Goal: Task Accomplishment & Management: Use online tool/utility

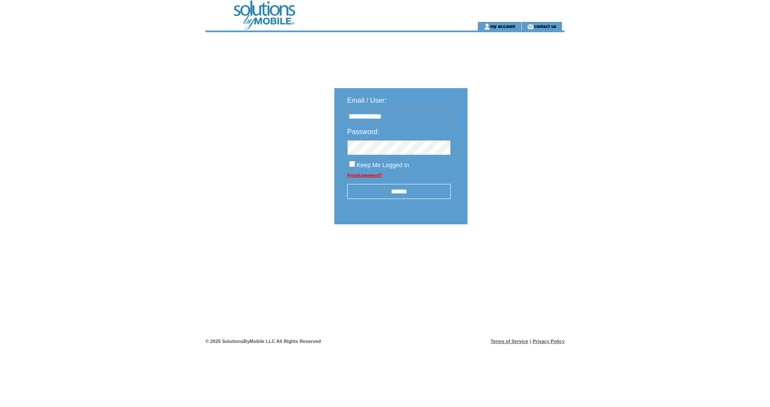
type input "**********"
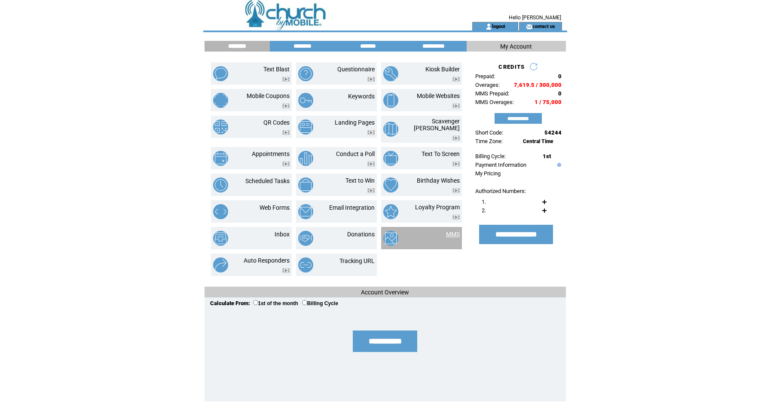
click at [455, 232] on link "MMS" at bounding box center [453, 234] width 14 height 7
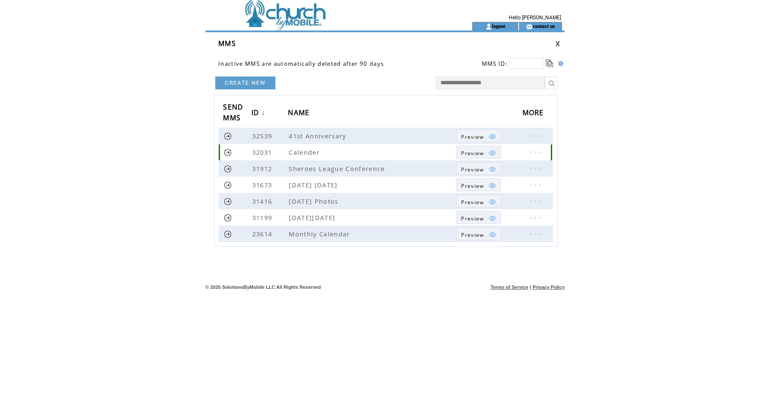
click at [227, 153] on link at bounding box center [228, 152] width 8 height 8
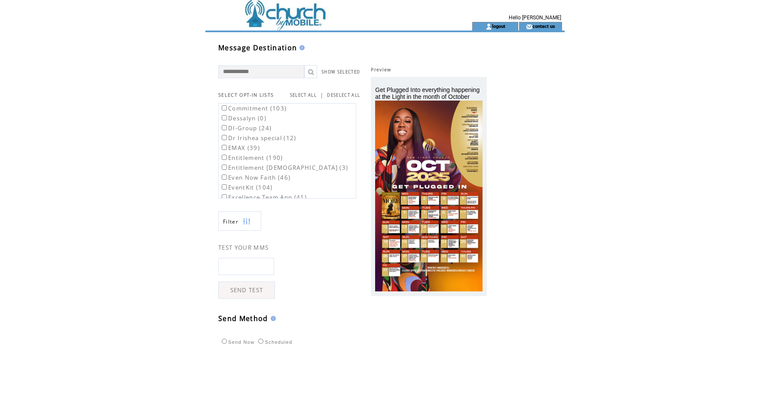
scroll to position [159, 0]
click at [245, 260] on input "text" at bounding box center [246, 266] width 56 height 17
type input "**********"
click at [231, 290] on link "SEND TEST" at bounding box center [246, 290] width 57 height 17
click at [252, 295] on link "SEND TEST" at bounding box center [246, 290] width 57 height 17
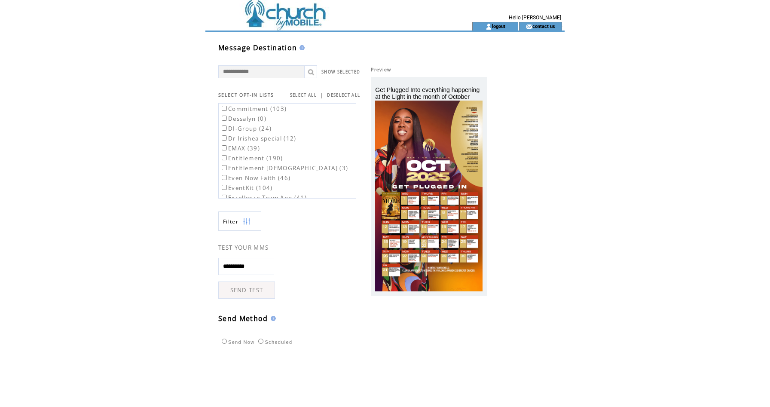
click at [287, 293] on div at bounding box center [316, 277] width 64 height 34
click at [177, 157] on html "**********" at bounding box center [385, 203] width 770 height 407
click at [250, 132] on label "New Light Members (2464)" at bounding box center [266, 133] width 92 height 8
click at [248, 162] on label "NLC CHOIR (75)" at bounding box center [248, 163] width 57 height 8
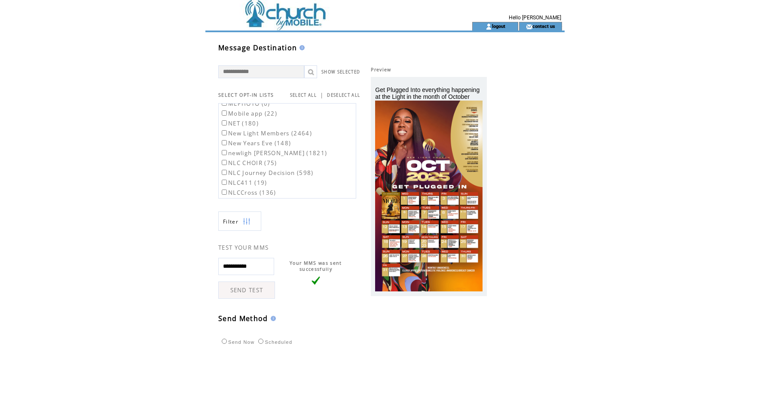
click at [241, 181] on label "NLC411 (19)" at bounding box center [243, 183] width 47 height 8
click at [240, 178] on label "NLCINFO (29)" at bounding box center [245, 176] width 51 height 8
click at [240, 168] on label "NLCCross (136)" at bounding box center [248, 166] width 56 height 8
click at [240, 186] on label "NLCMA (111)" at bounding box center [244, 186] width 49 height 8
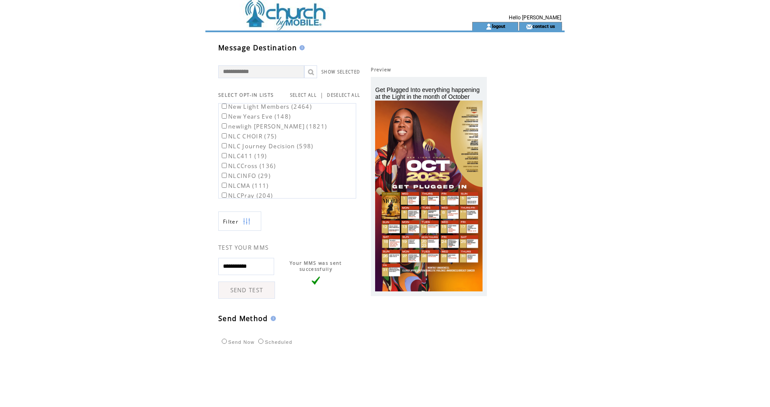
click at [239, 193] on label "NLCPray (204)" at bounding box center [246, 196] width 53 height 8
click at [239, 160] on label "NLCSHINE (48)" at bounding box center [247, 161] width 54 height 8
click at [237, 169] on label "NLCYES (13)" at bounding box center [243, 171] width 46 height 8
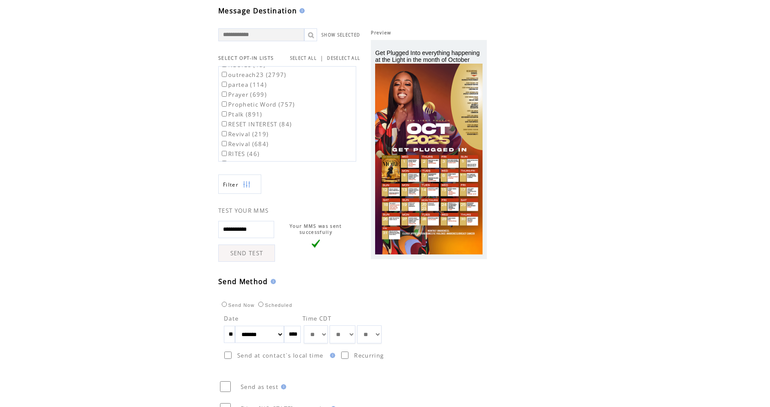
scroll to position [38, 0]
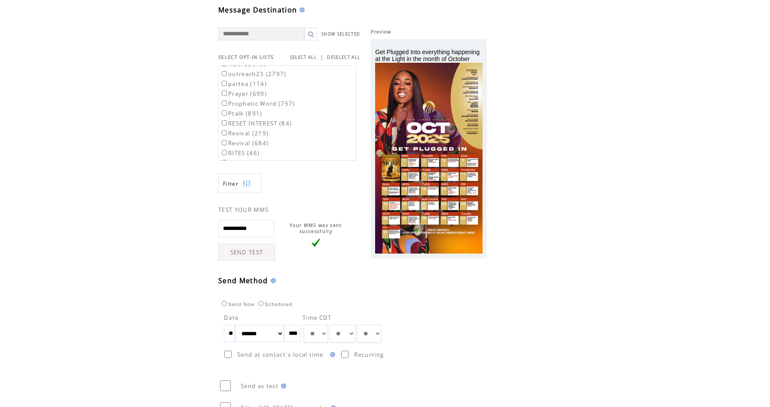
select select "**"
select select "*"
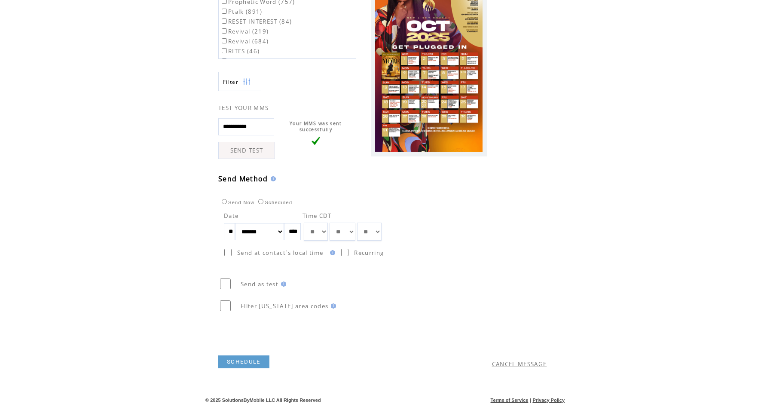
scroll to position [140, 0]
click at [253, 363] on link "SCHEDULE" at bounding box center [243, 362] width 51 height 13
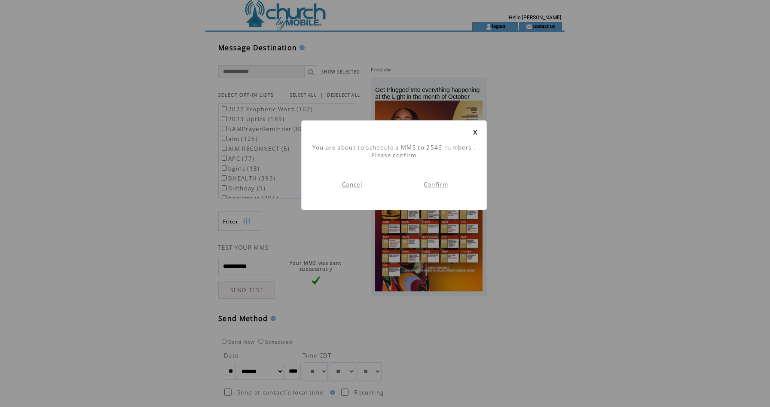
scroll to position [0, 0]
click at [442, 184] on link "Confirm" at bounding box center [436, 185] width 25 height 8
click at [436, 184] on link "Back to list" at bounding box center [436, 185] width 35 height 8
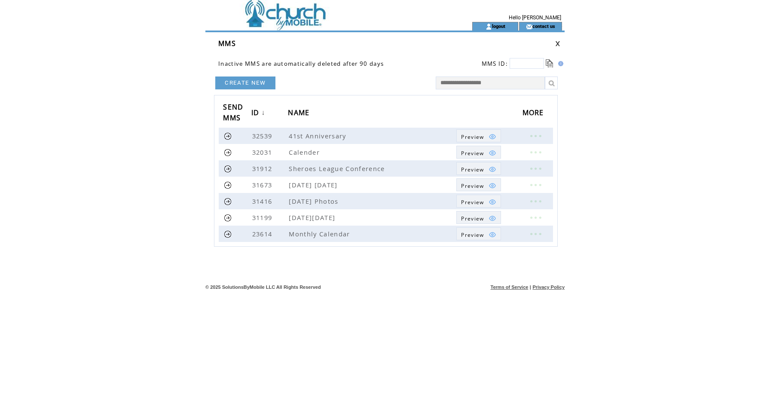
click at [264, 14] on td at bounding box center [324, 11] width 236 height 22
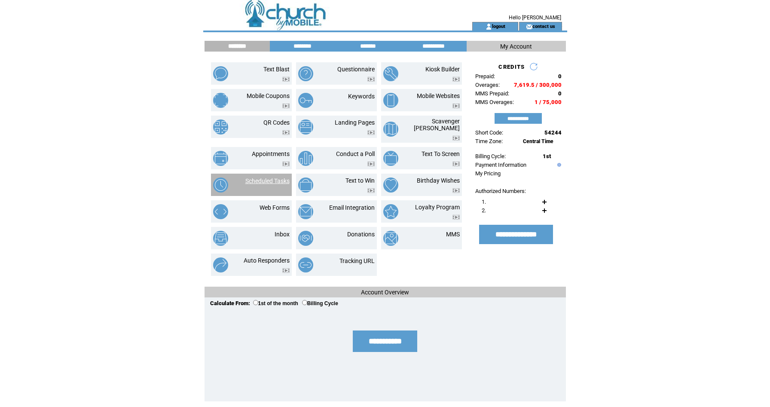
click at [278, 178] on link "Scheduled Tasks" at bounding box center [267, 181] width 44 height 7
